Goal: Task Accomplishment & Management: Use online tool/utility

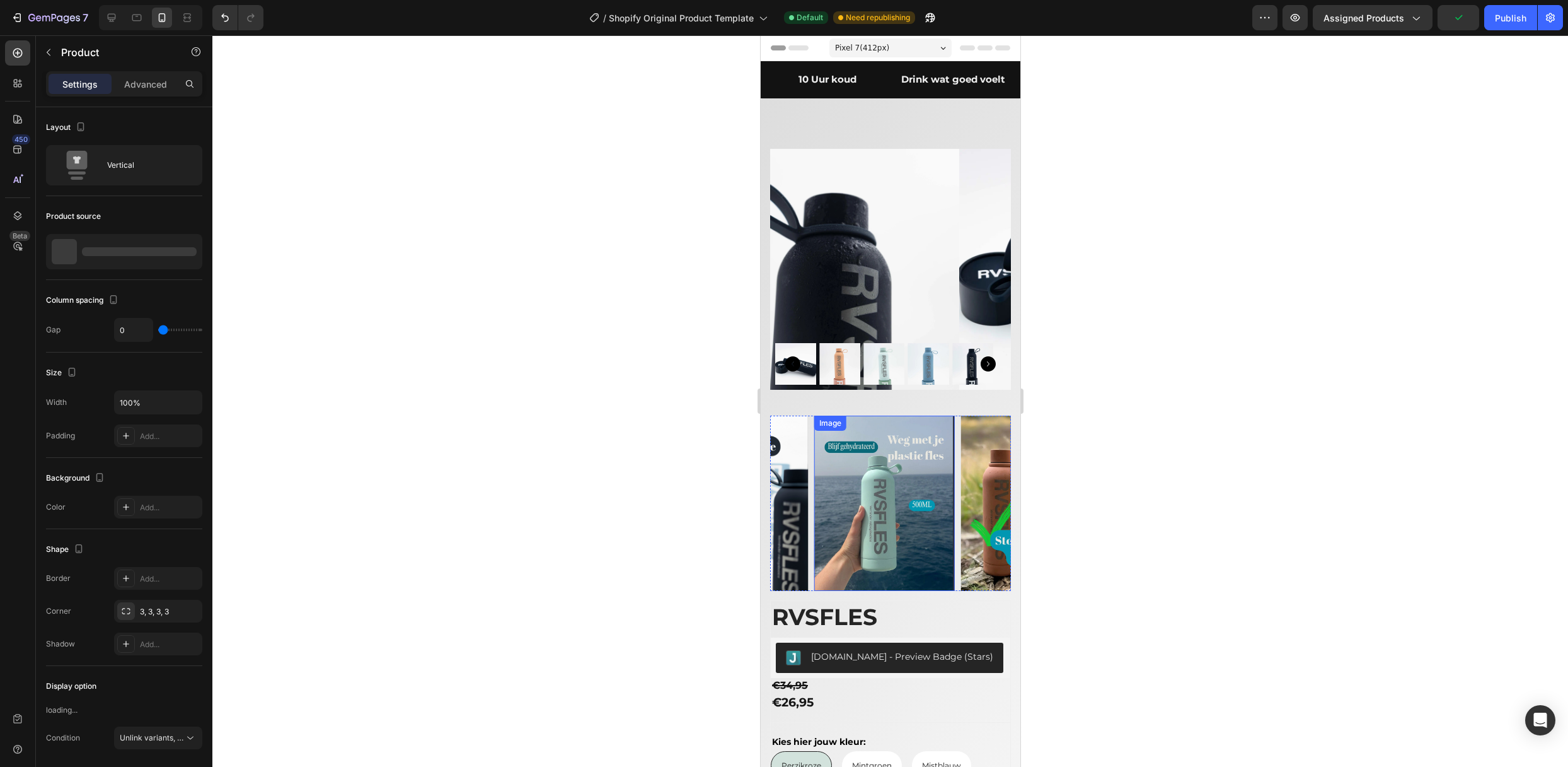
click at [868, 396] on div "Product Images Image Image Image Image Image Carousel" at bounding box center [889, 375] width 241 height 452
click at [861, 416] on img at bounding box center [884, 503] width 141 height 175
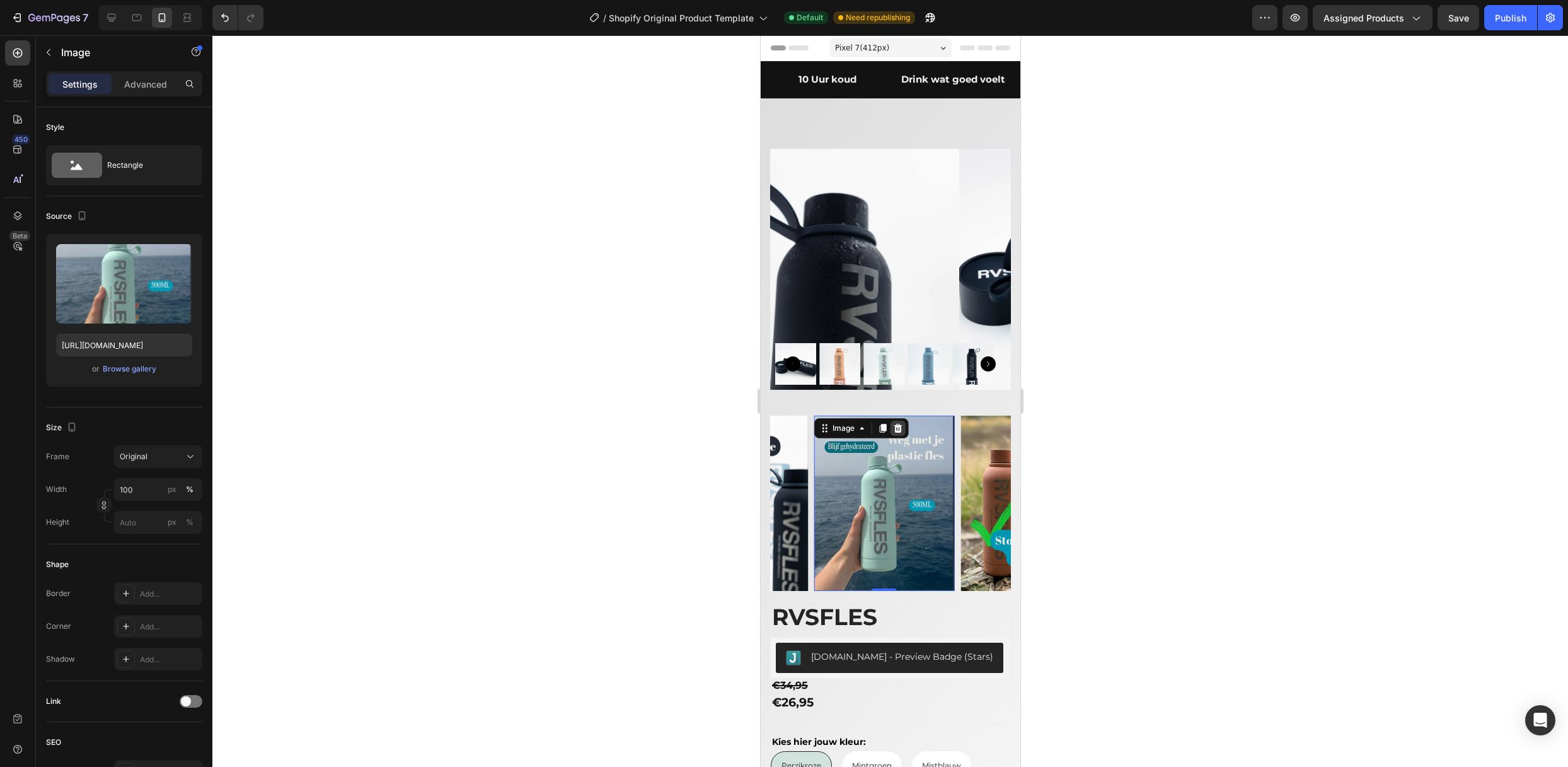
click at [894, 423] on icon at bounding box center [897, 428] width 10 height 10
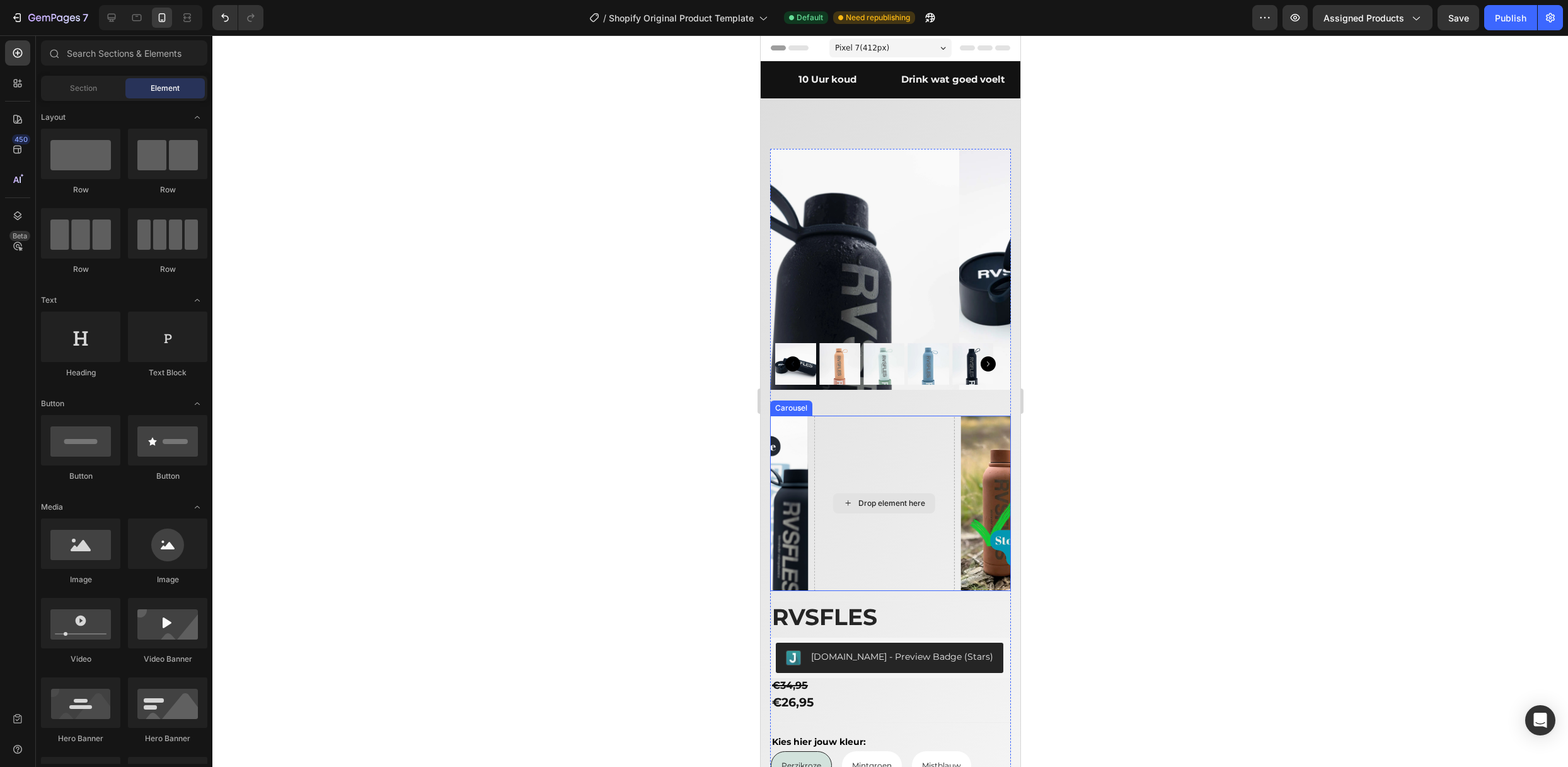
click at [846, 431] on div "Drop element here" at bounding box center [884, 503] width 141 height 175
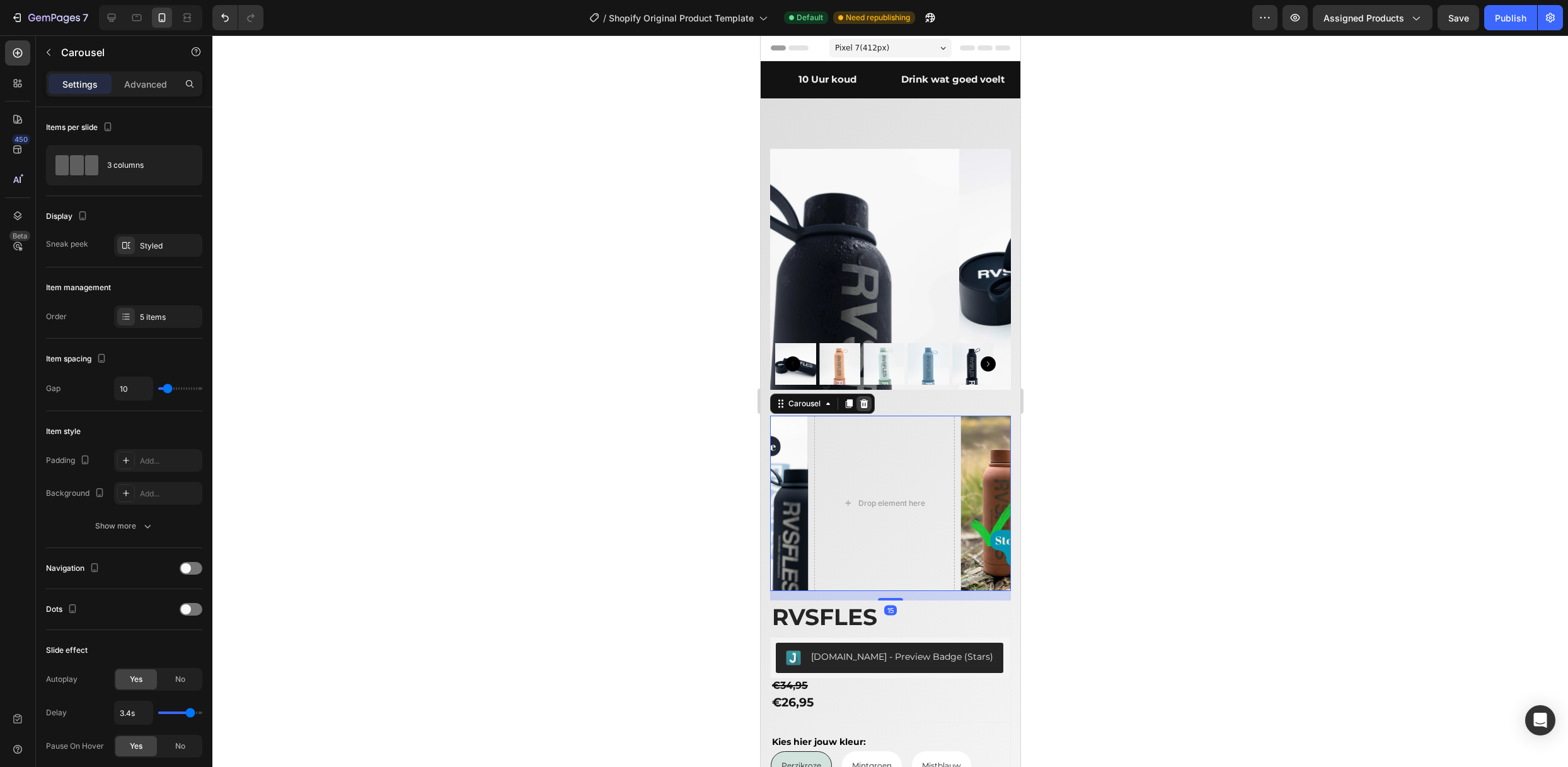
click at [862, 399] on icon at bounding box center [863, 403] width 8 height 9
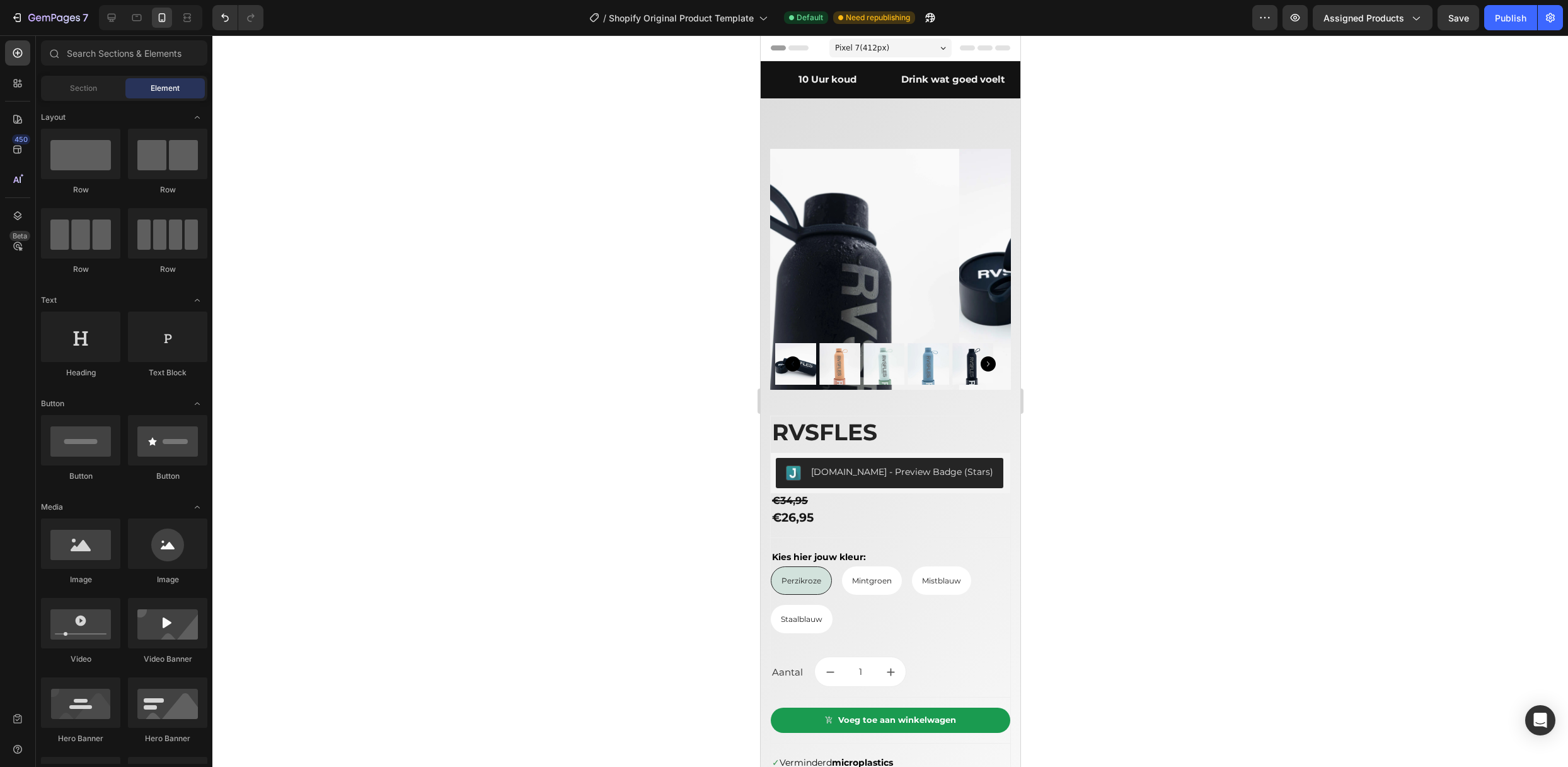
click at [1105, 455] on div at bounding box center [890, 401] width 1355 height 731
click at [1468, 17] on span "Save" at bounding box center [1458, 17] width 21 height 11
click at [1496, 22] on div "Publish" at bounding box center [1511, 18] width 31 height 13
